Goal: Information Seeking & Learning: Learn about a topic

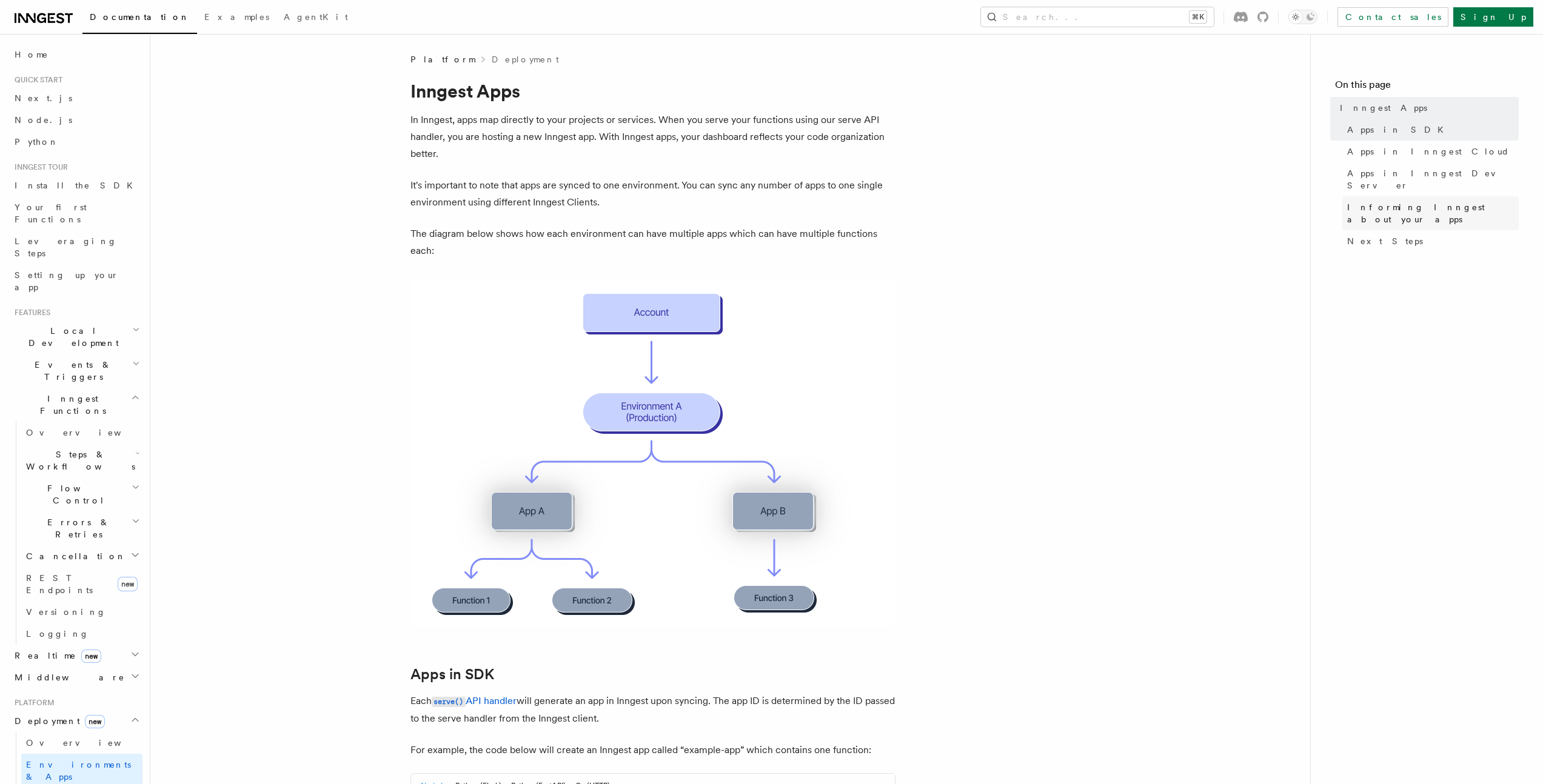
click at [1441, 201] on span "Informing Inngest about your apps" at bounding box center [1433, 213] width 171 height 25
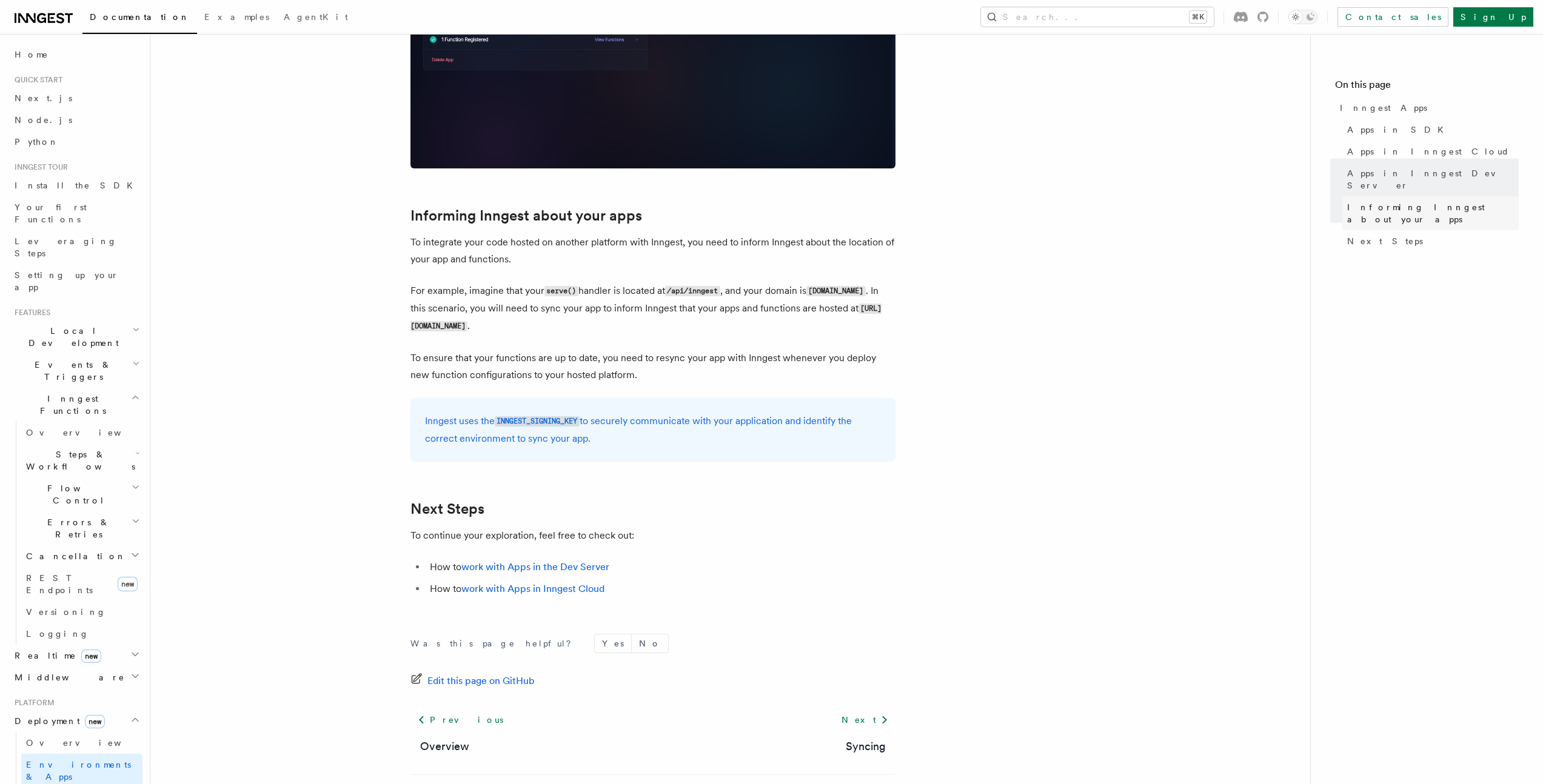
scroll to position [1720, 0]
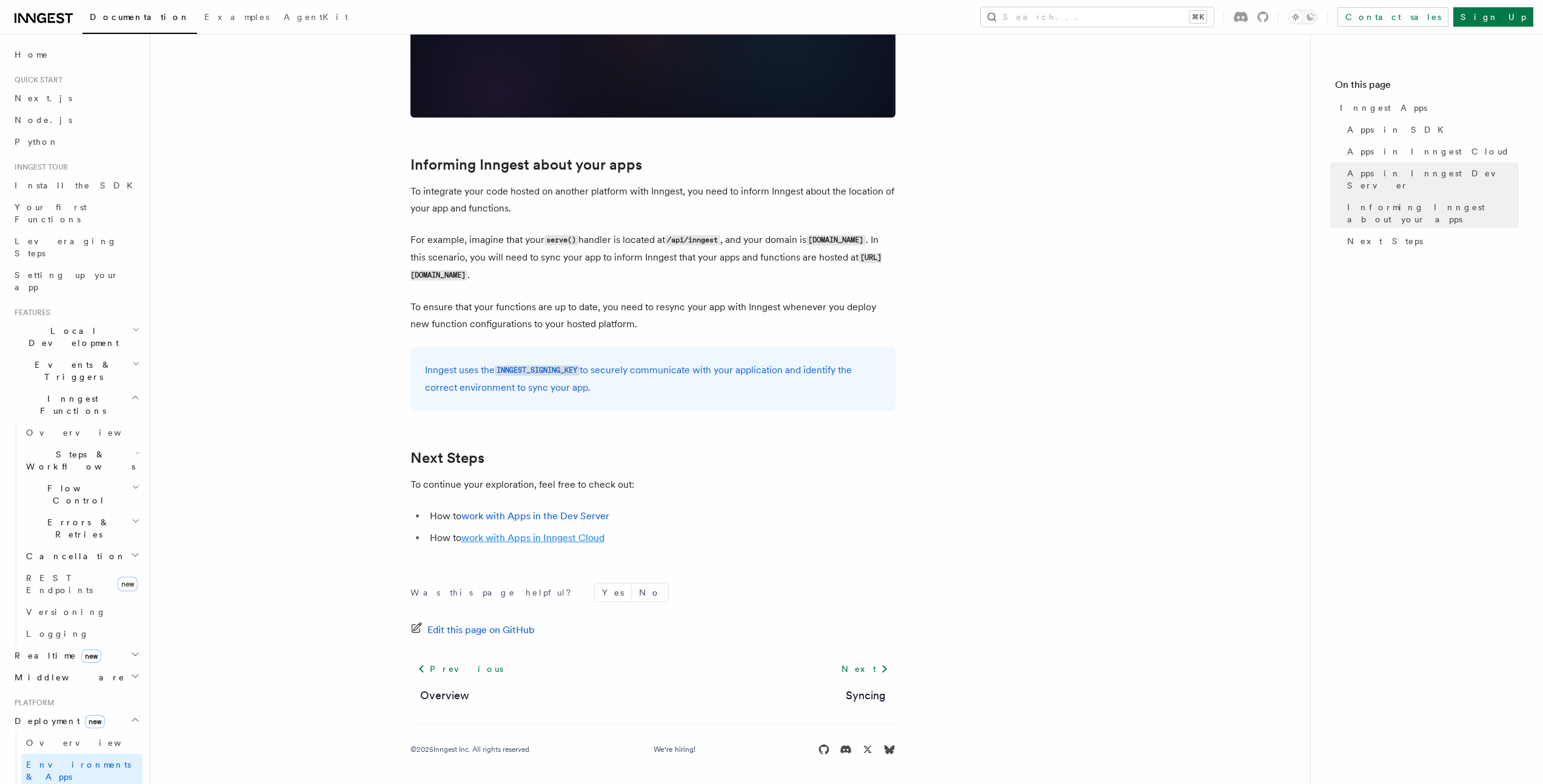
click at [576, 538] on link "work with Apps in Inngest Cloud" at bounding box center [533, 538] width 143 height 11
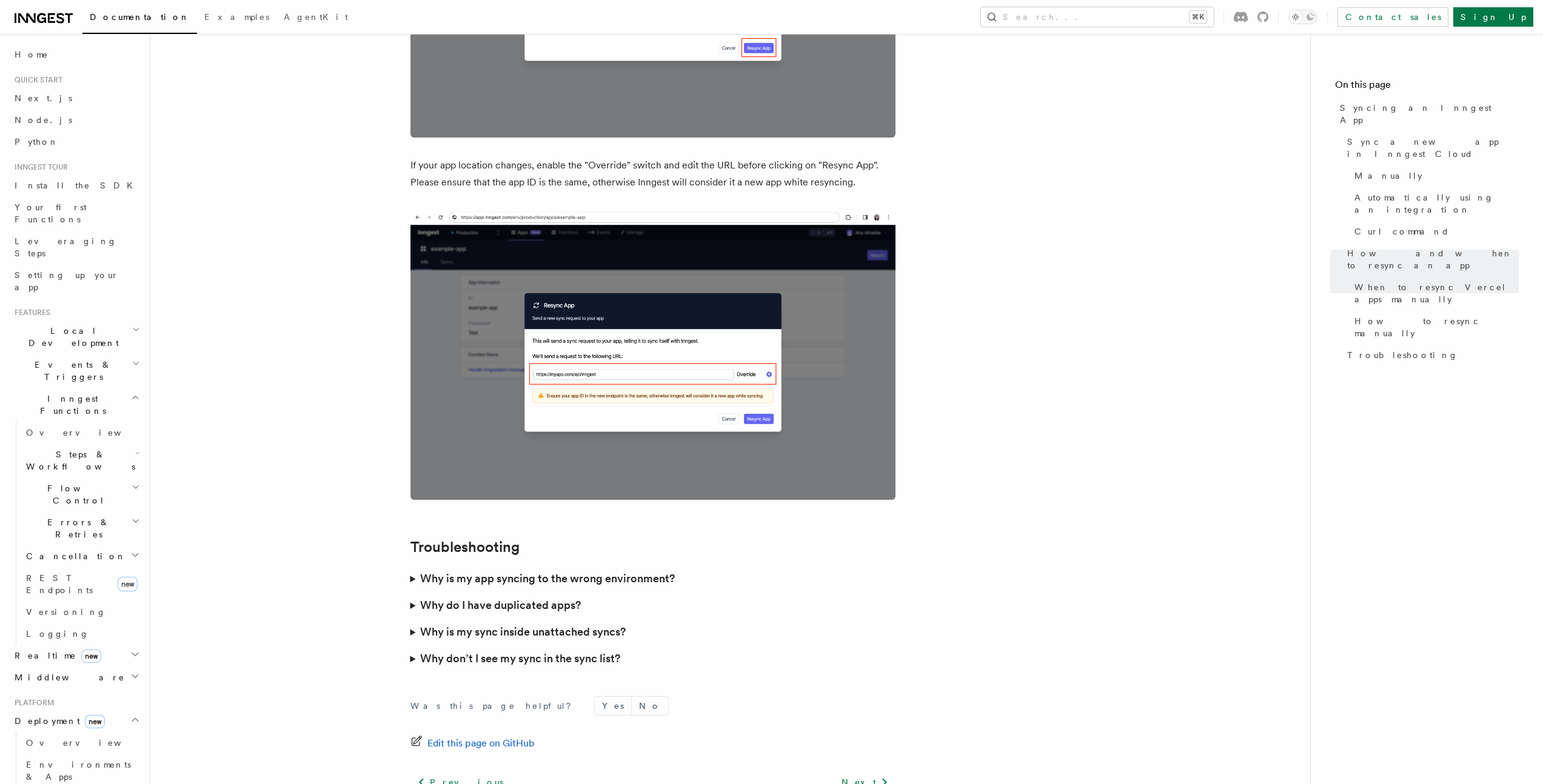
scroll to position [3241, 0]
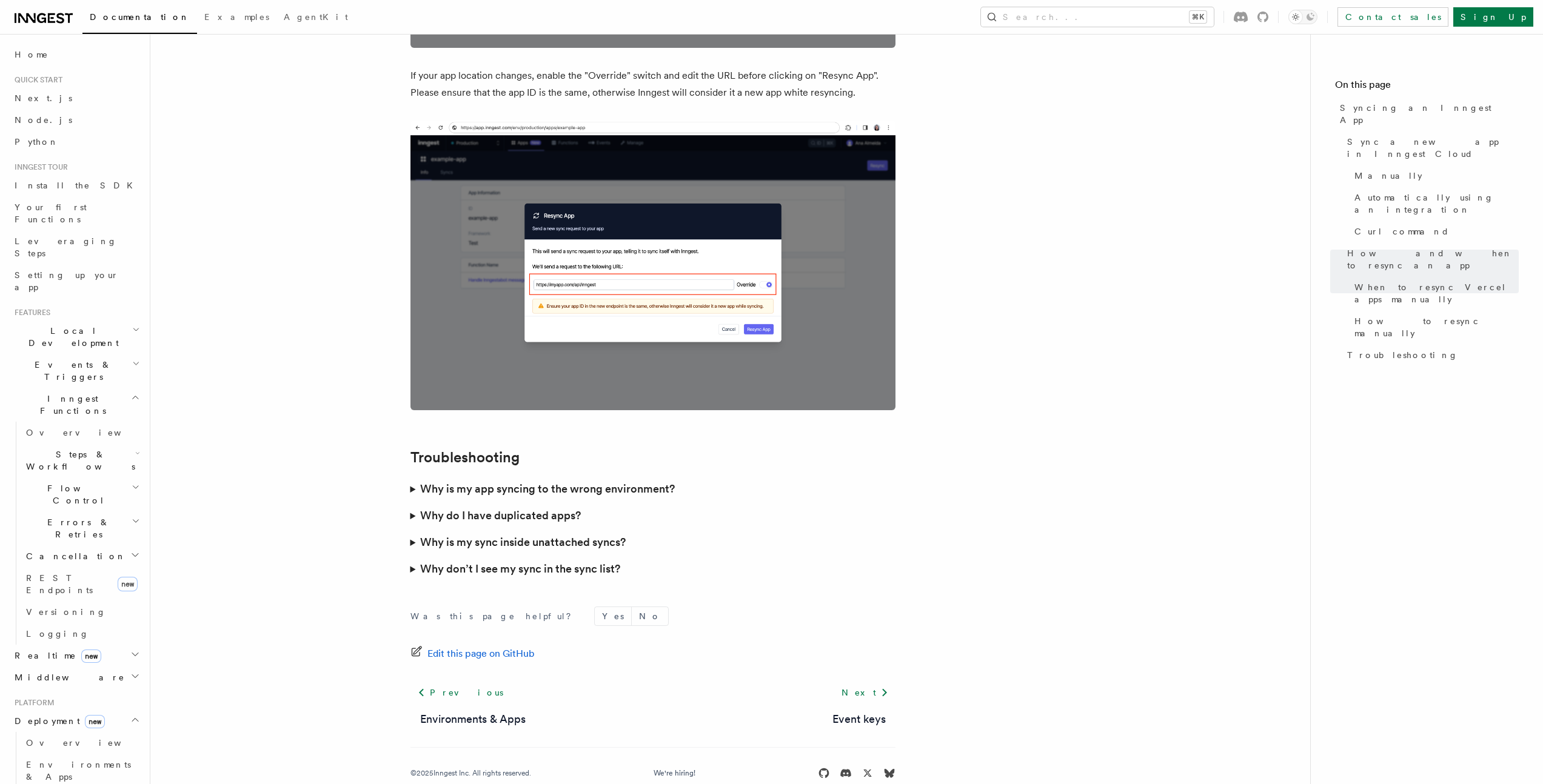
click at [511, 507] on h3 "Why do I have duplicated apps?" at bounding box center [500, 516] width 161 height 17
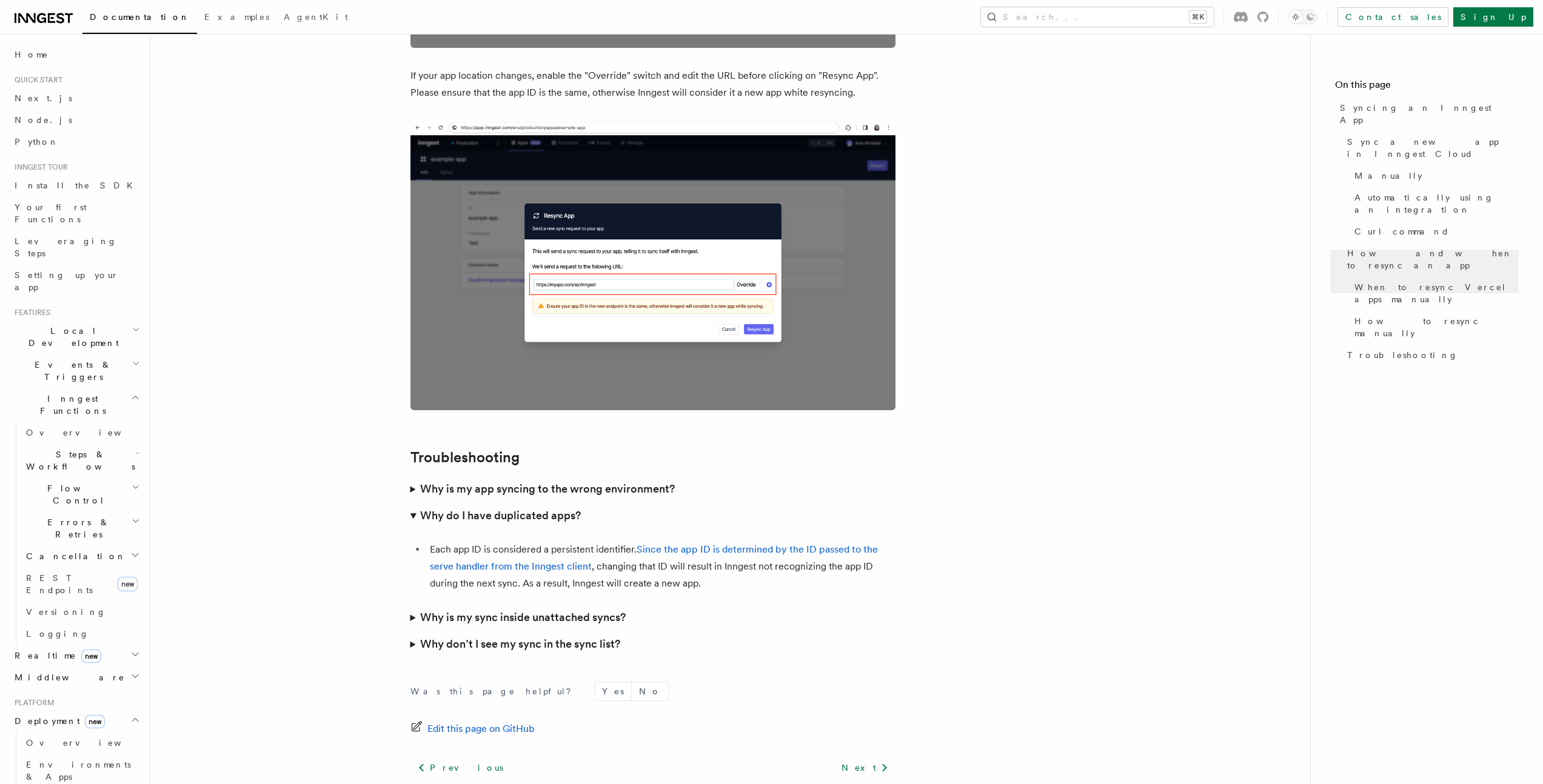
click at [451, 507] on h3 "Why do I have duplicated apps?" at bounding box center [500, 516] width 161 height 17
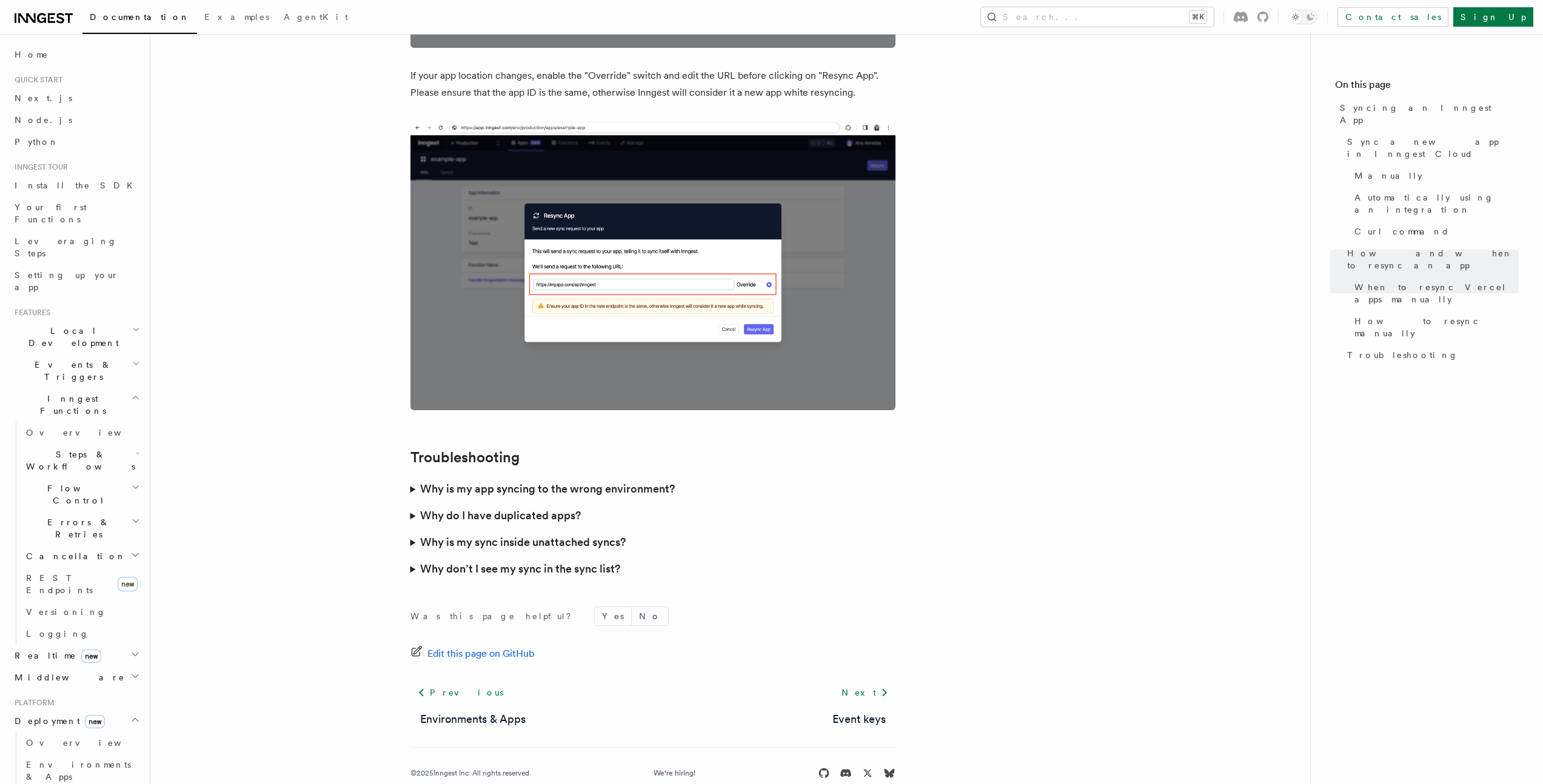
click at [462, 481] on h3 "Why is my app syncing to the wrong environment?" at bounding box center [547, 489] width 255 height 17
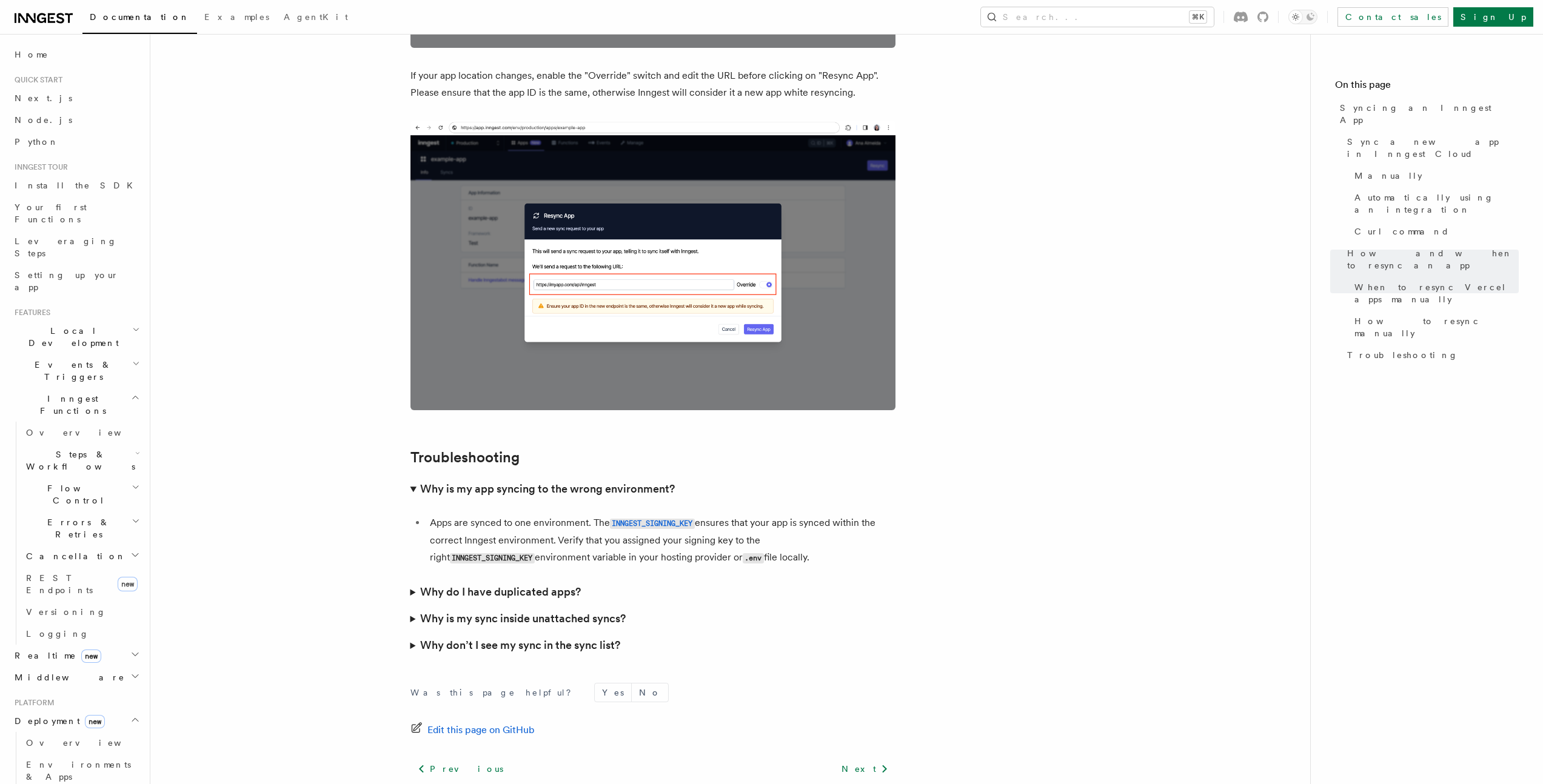
click at [462, 481] on h3 "Why is my app syncing to the wrong environment?" at bounding box center [547, 489] width 255 height 17
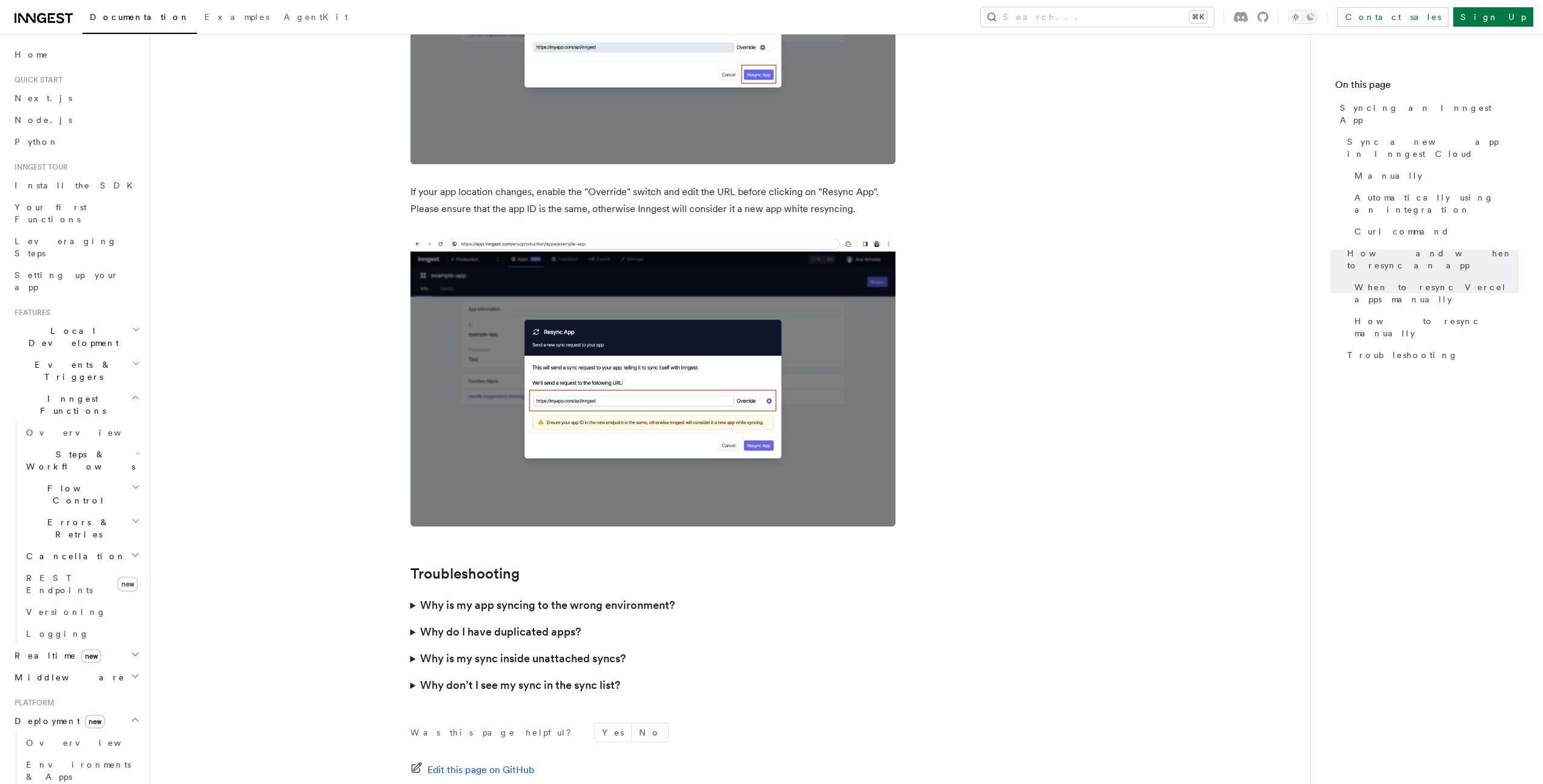
scroll to position [2933, 0]
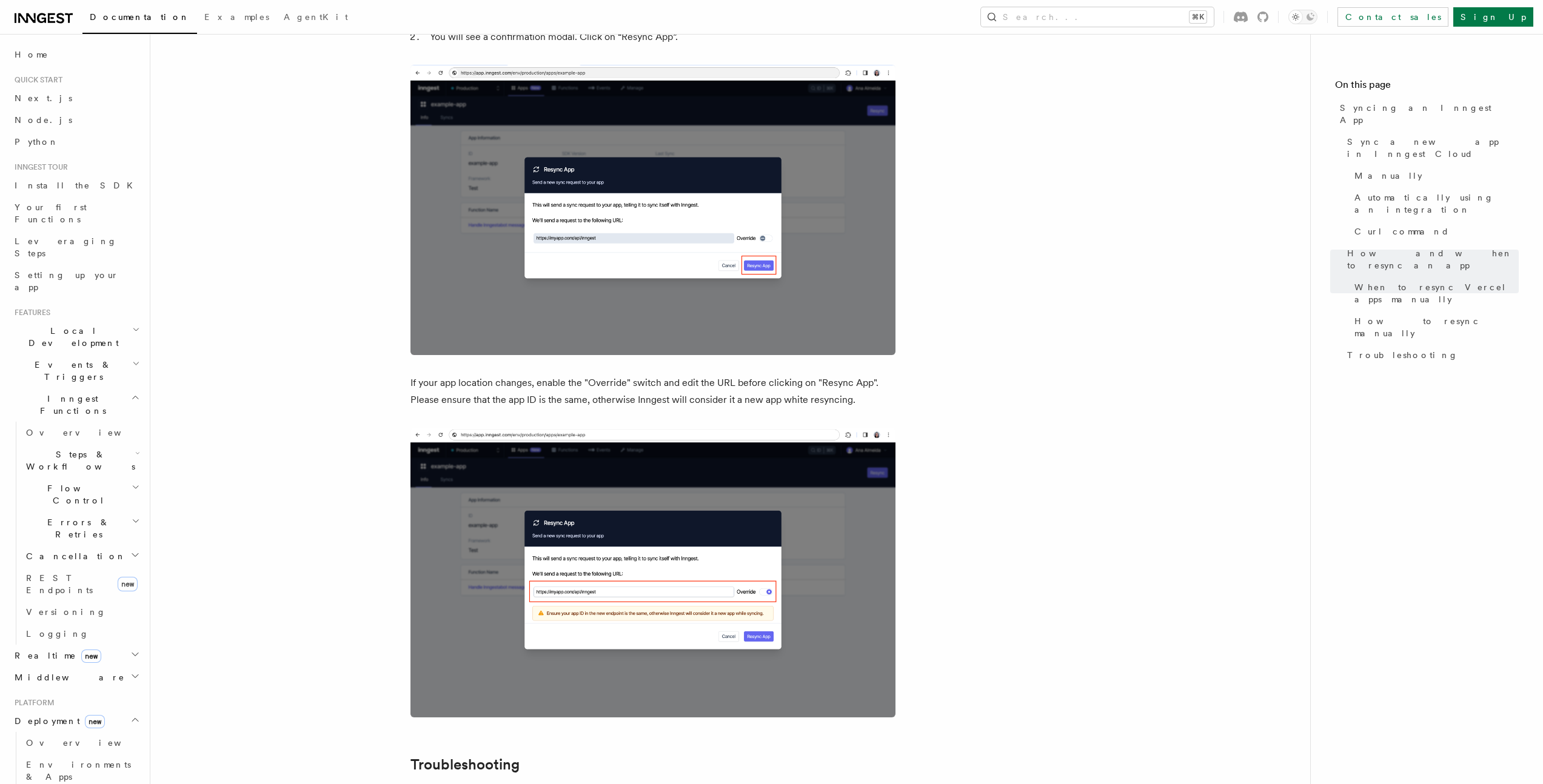
click at [72, 320] on h2 "Local Development" at bounding box center [76, 337] width 133 height 34
click at [74, 578] on span "Environments & Apps" at bounding box center [78, 589] width 105 height 22
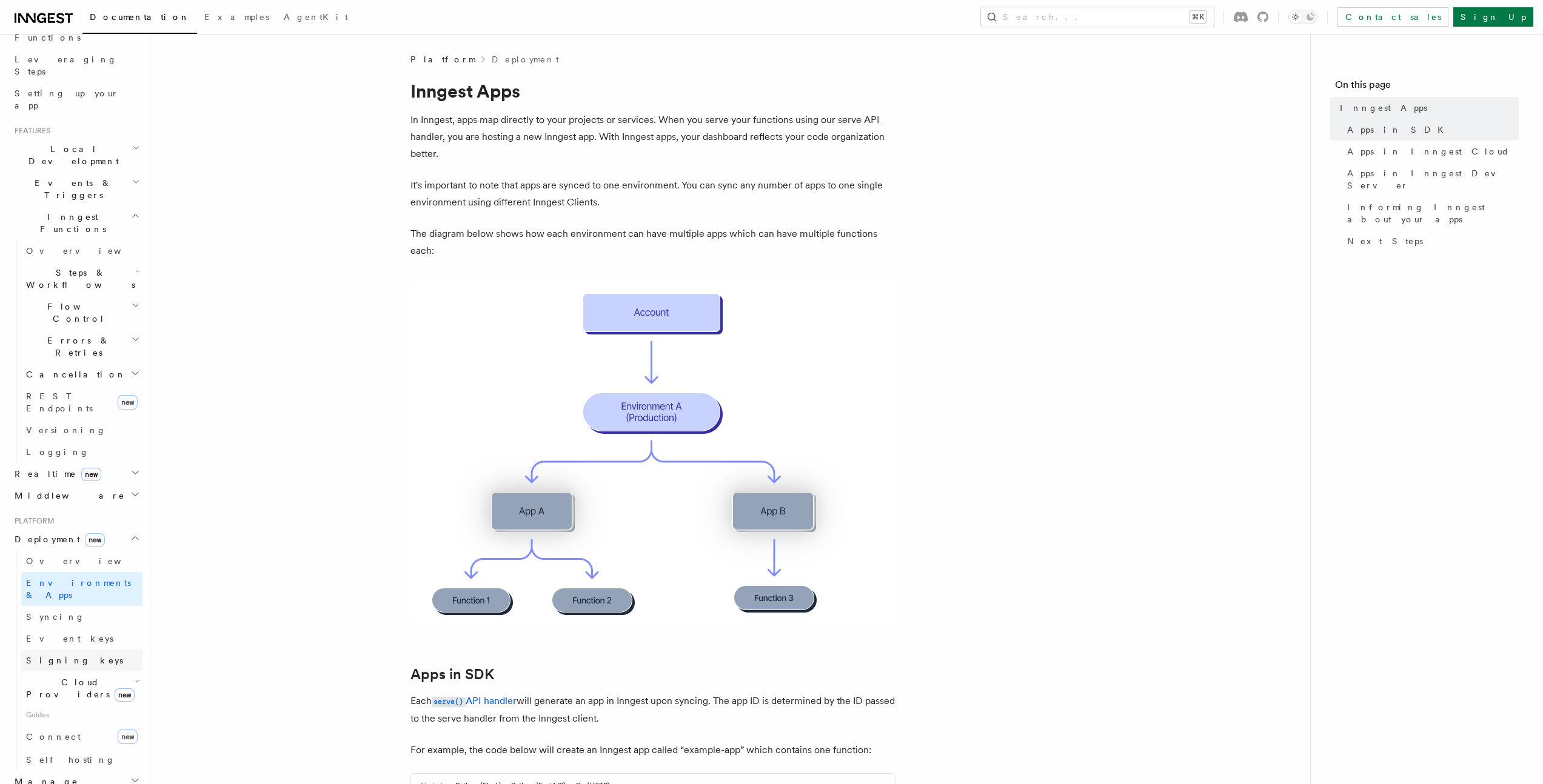
click at [69, 656] on span "Signing keys" at bounding box center [74, 660] width 97 height 10
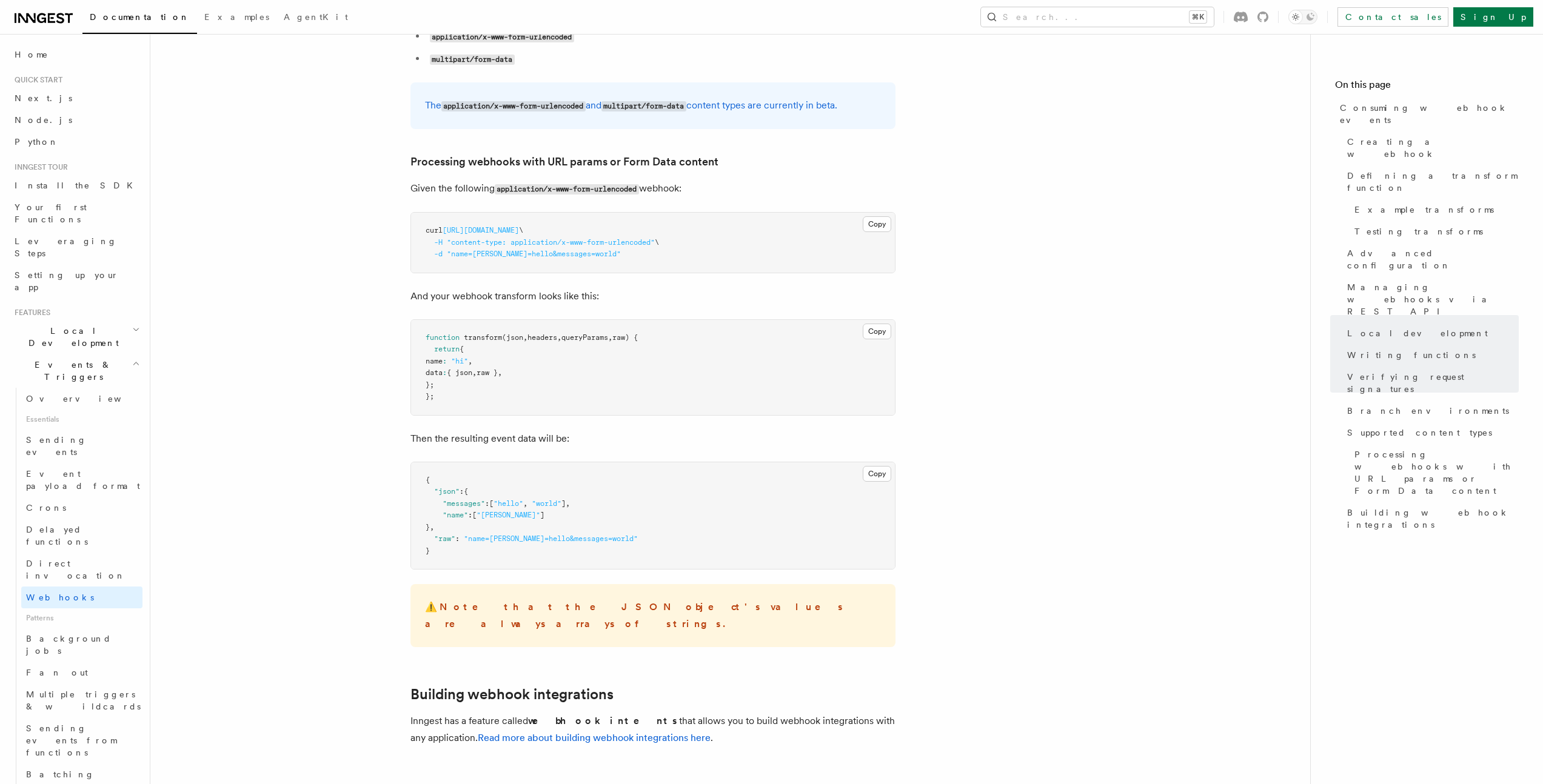
scroll to position [4482, 0]
